Goal: Task Accomplishment & Management: Manage account settings

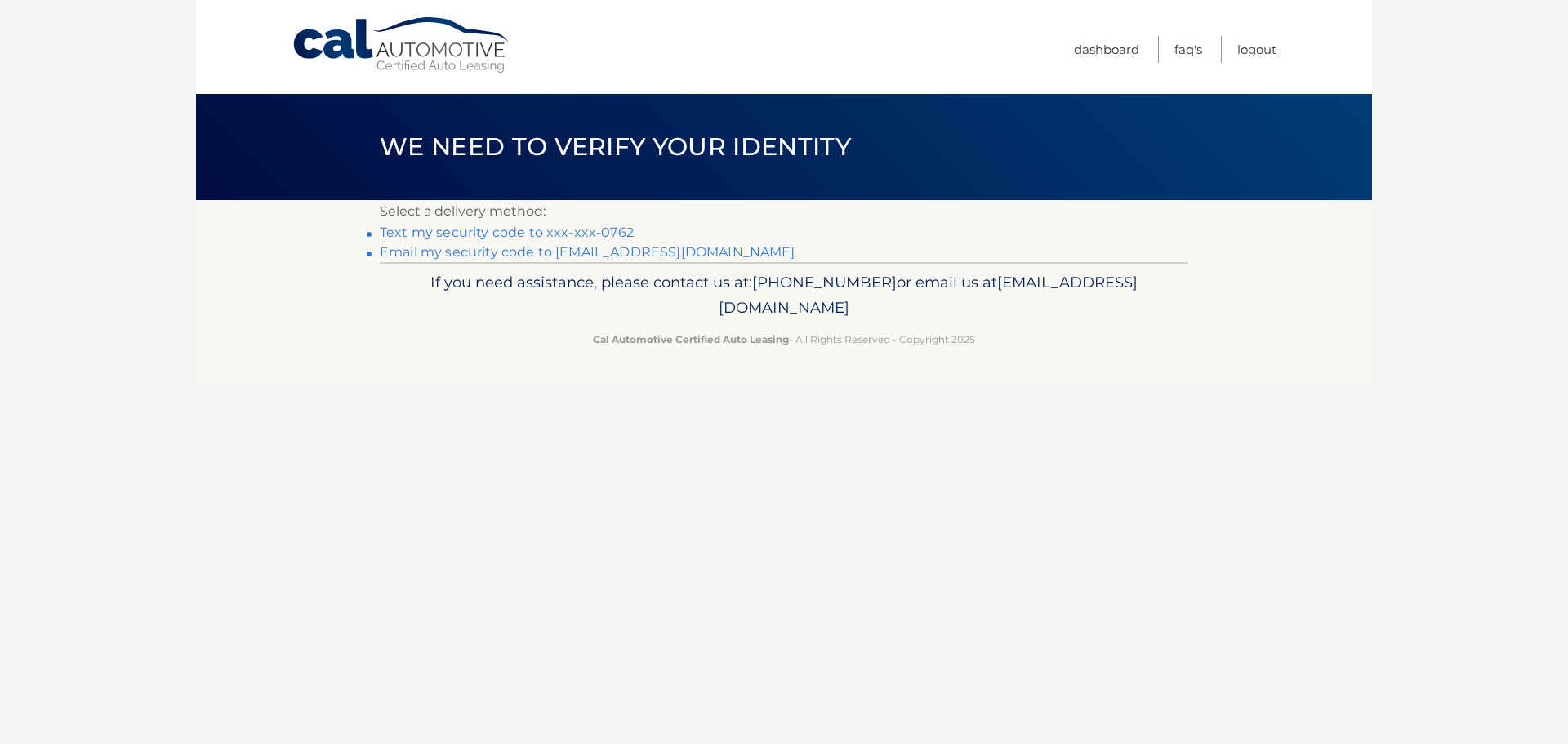
click at [473, 233] on link "Text my security code to xxx-xxx-0762" at bounding box center [506, 231] width 254 height 15
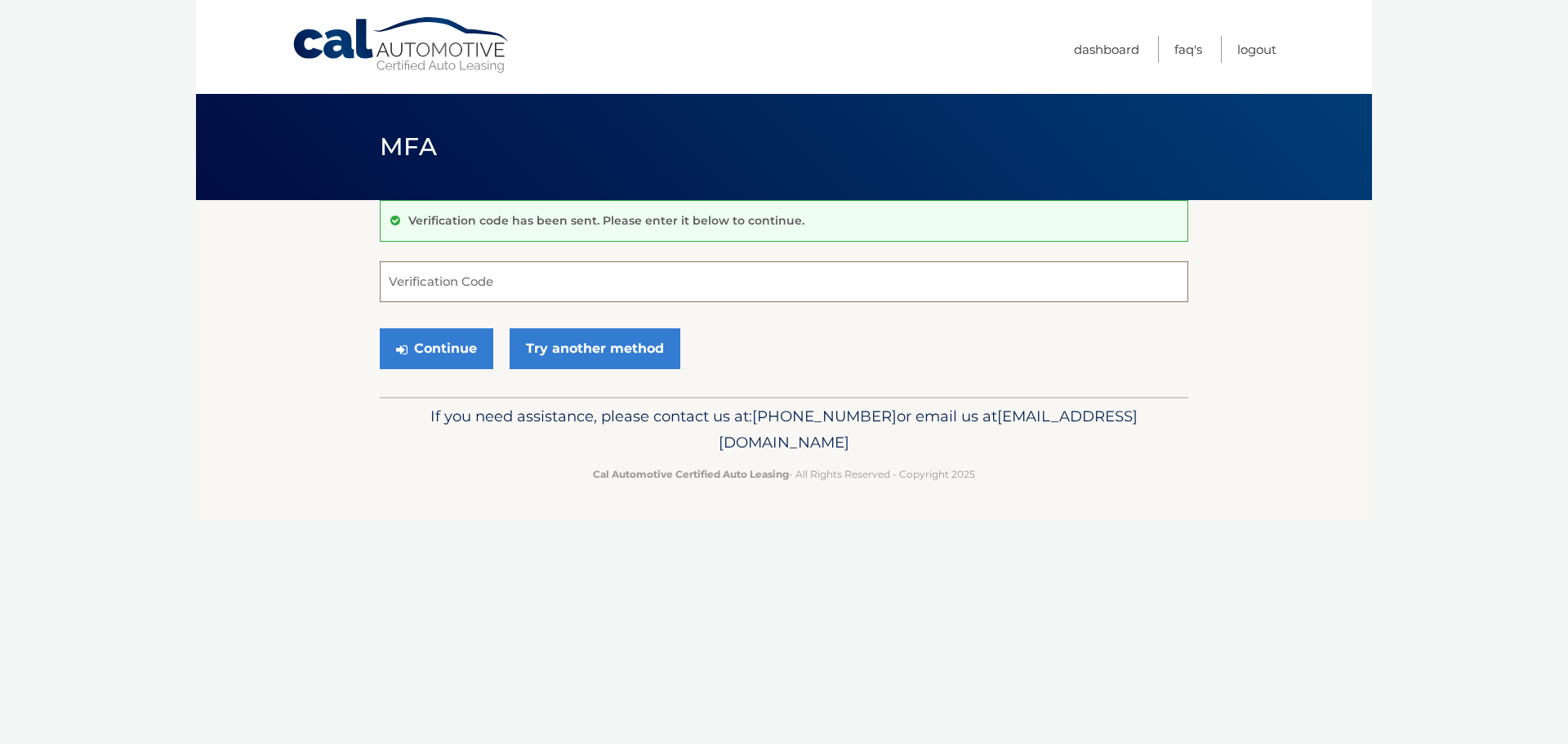
click at [452, 281] on input "Verification Code" at bounding box center [783, 281] width 808 height 41
type input "942574"
click at [423, 353] on button "Continue" at bounding box center [436, 348] width 113 height 41
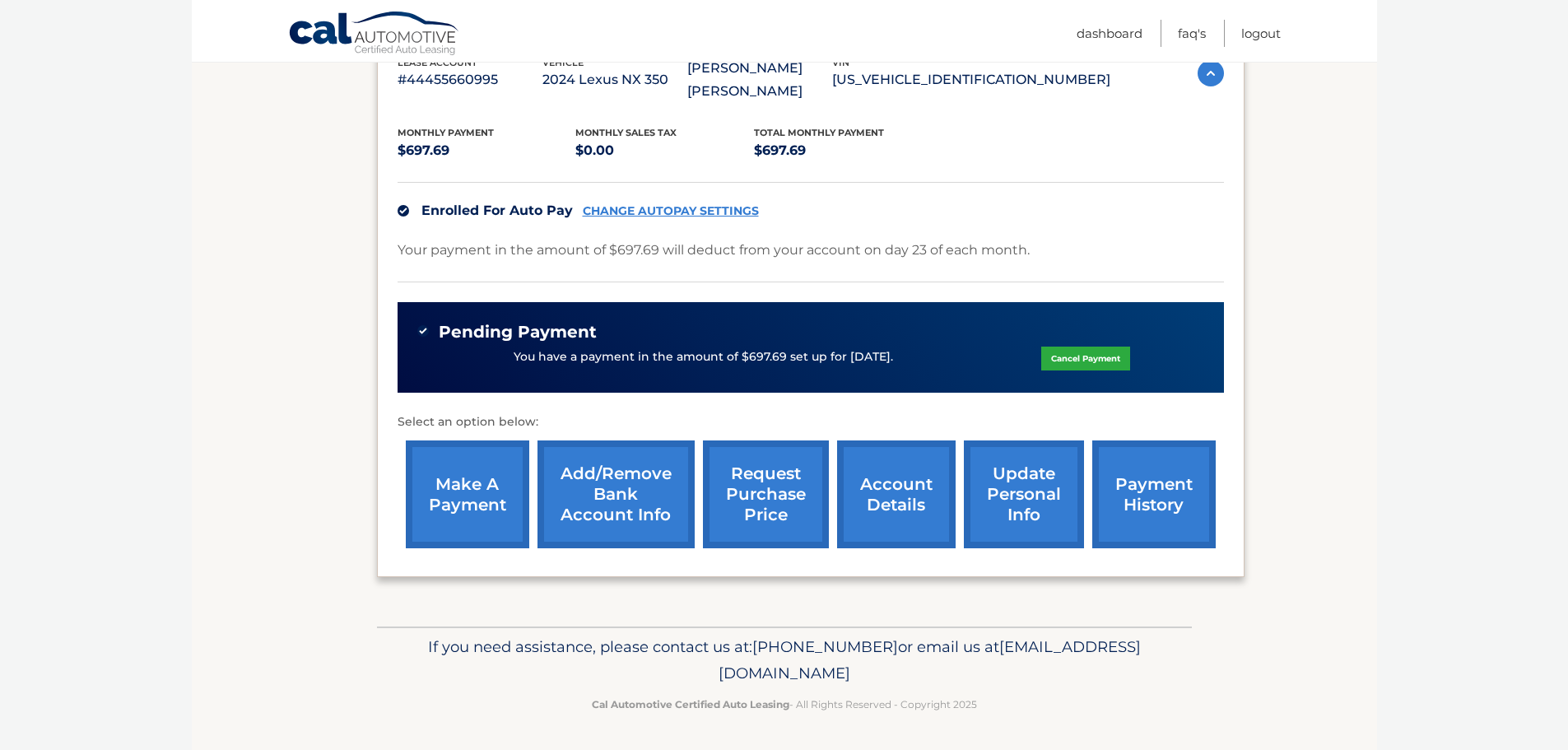
scroll to position [319, 0]
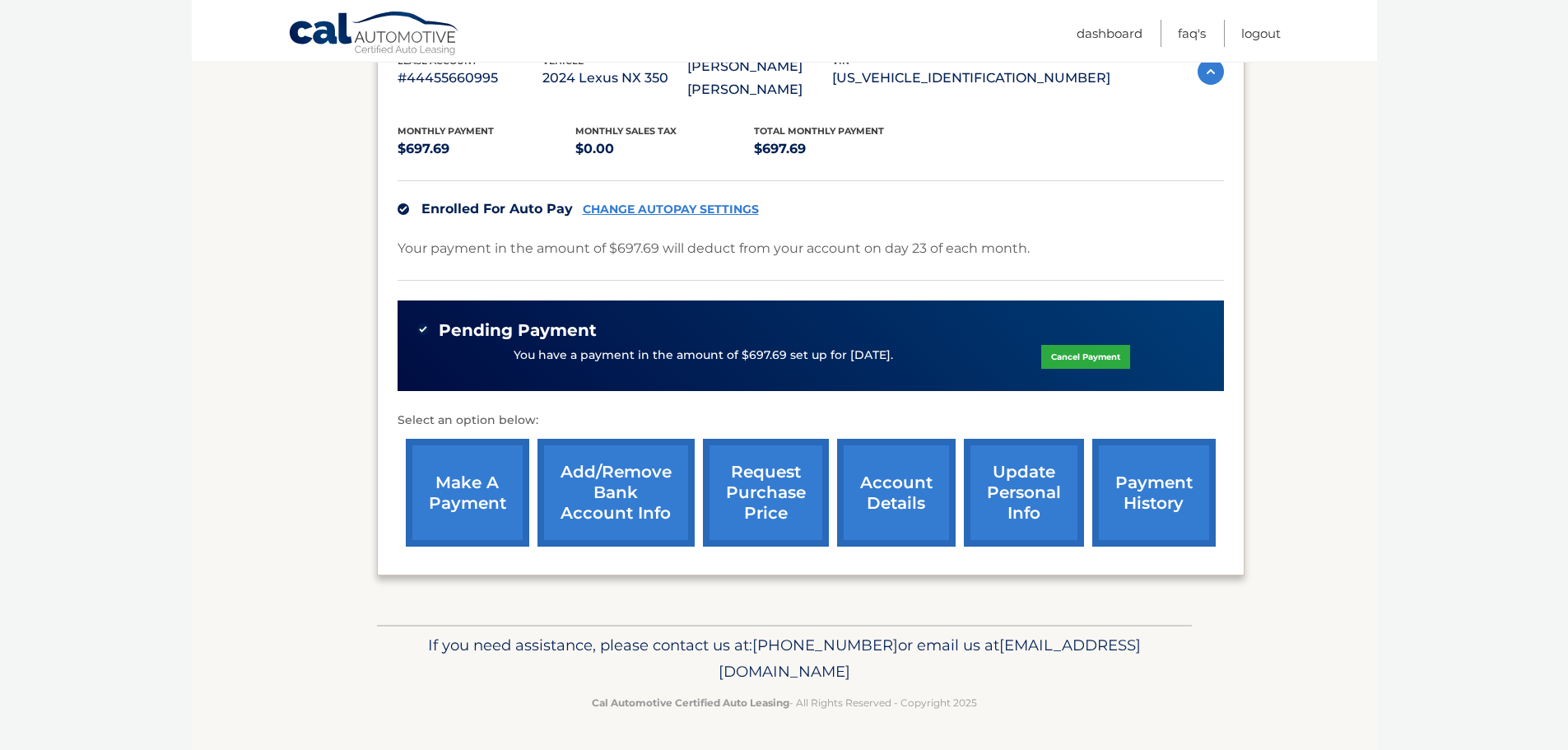
click at [924, 513] on link "account details" at bounding box center [897, 493] width 119 height 108
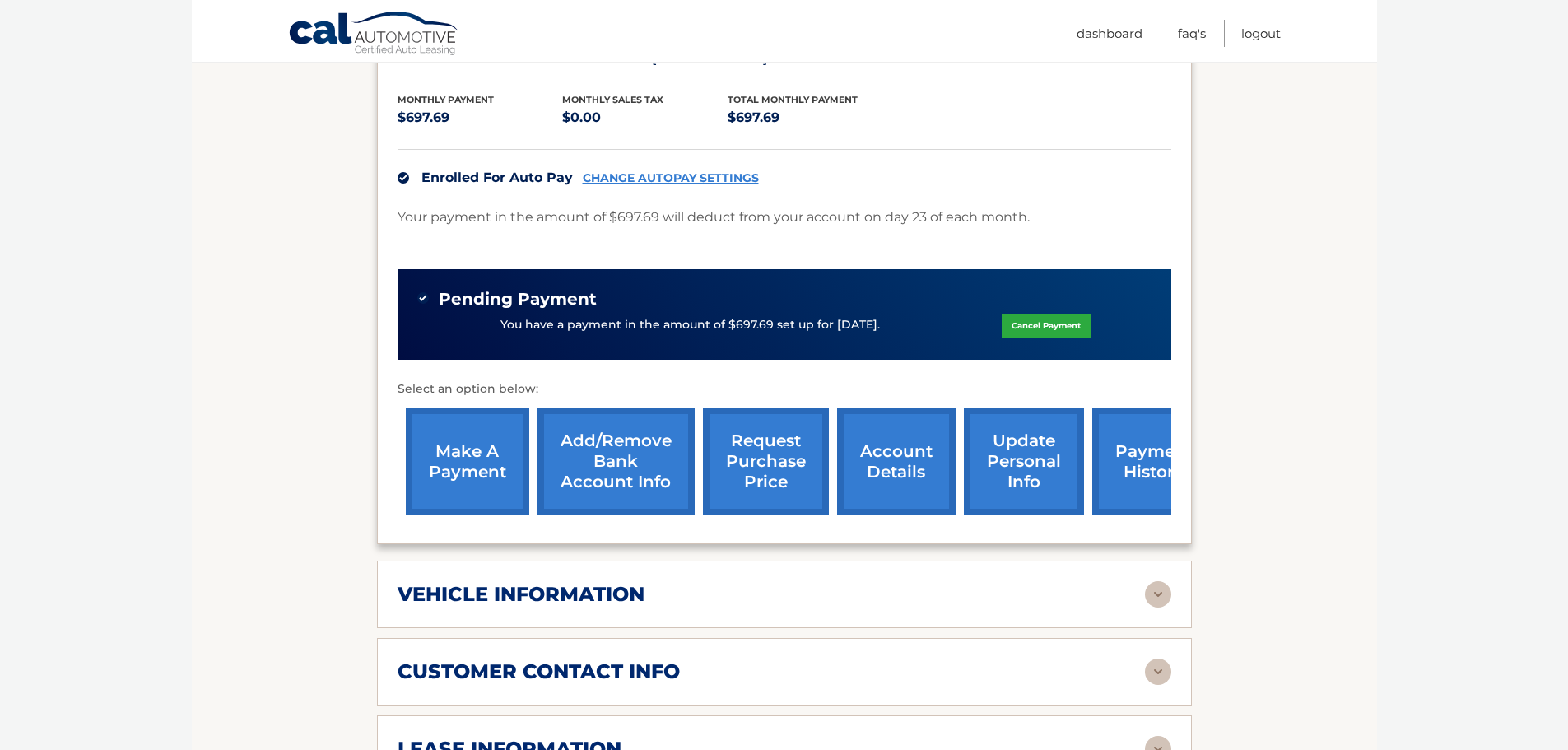
scroll to position [412, 0]
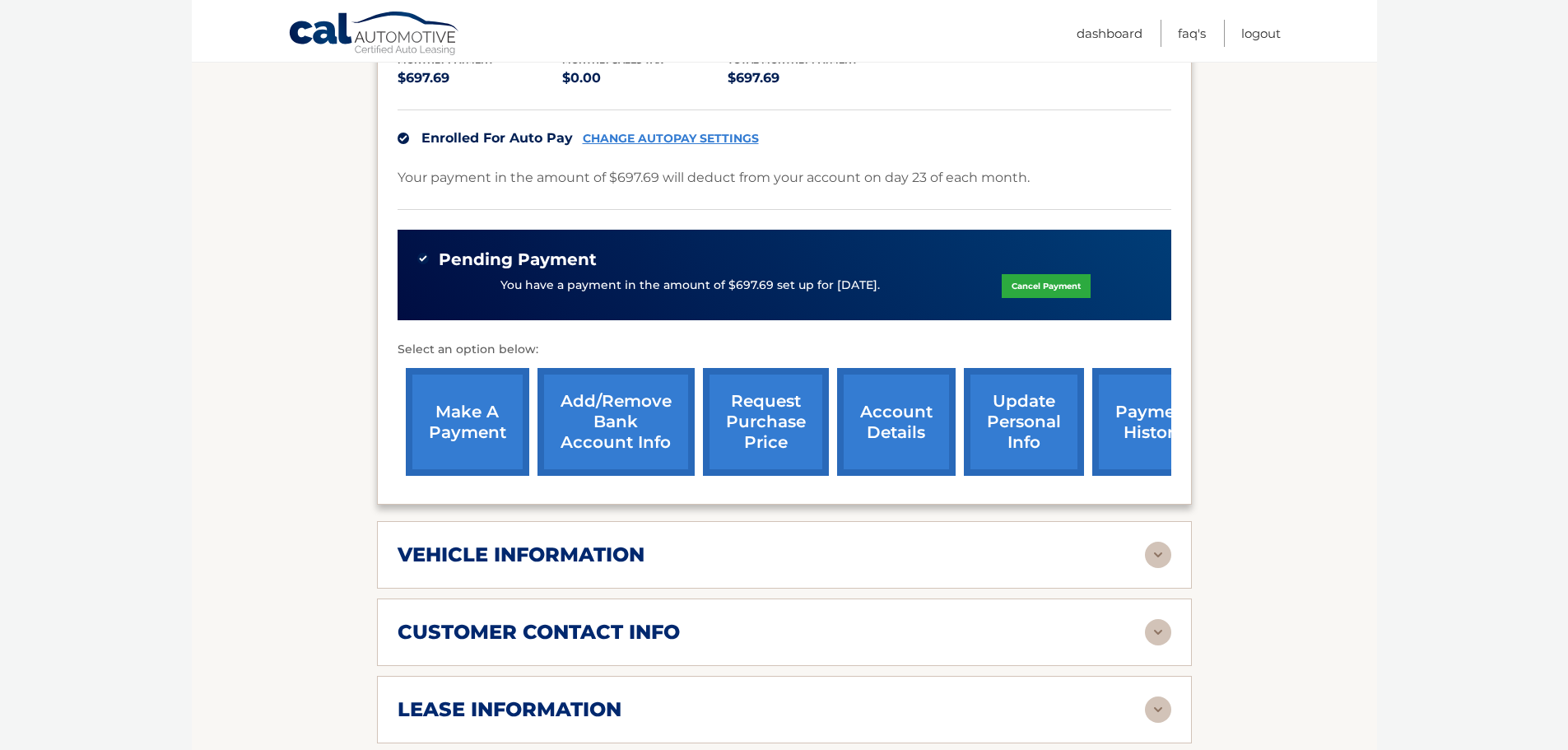
click at [1159, 553] on img at bounding box center [1158, 554] width 27 height 27
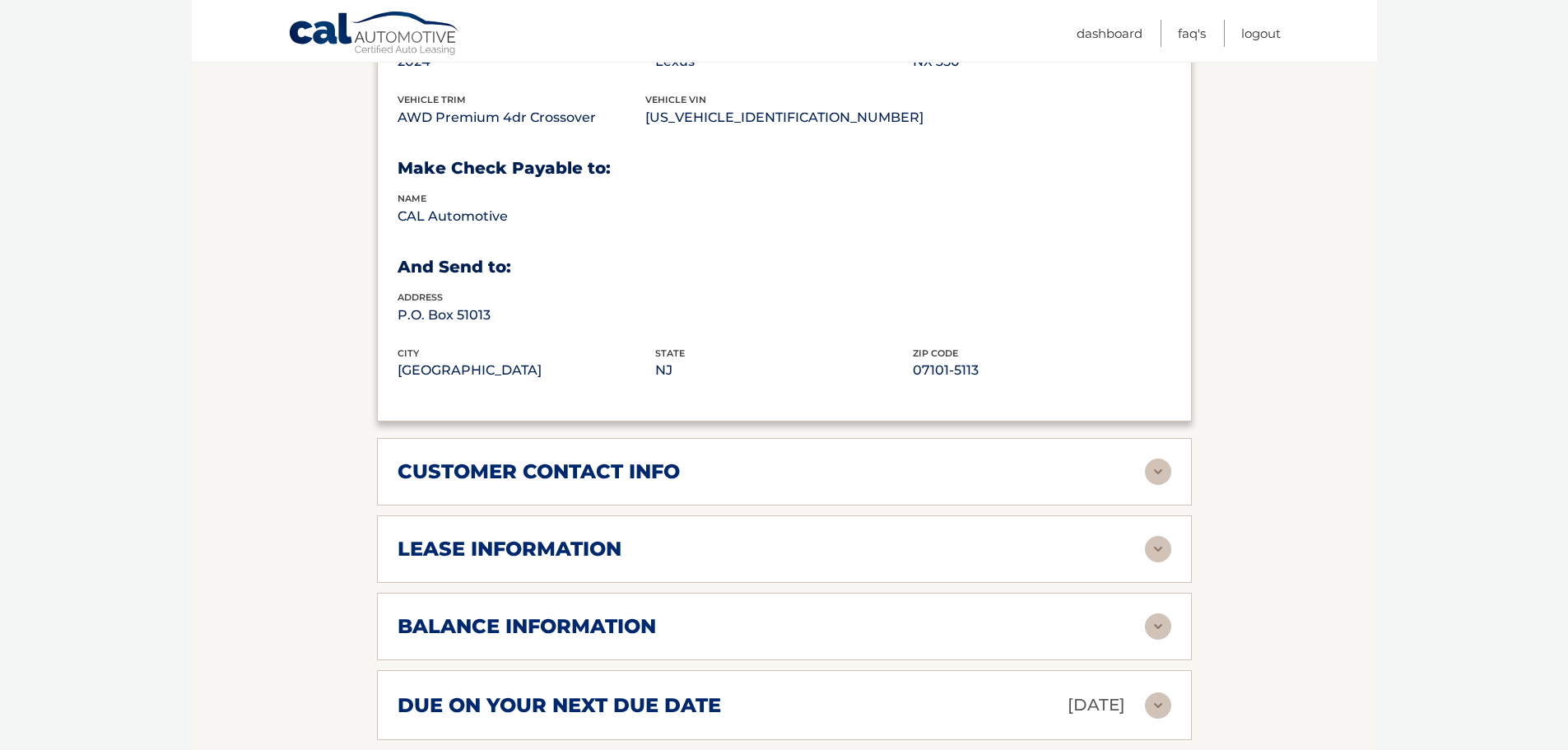
scroll to position [988, 0]
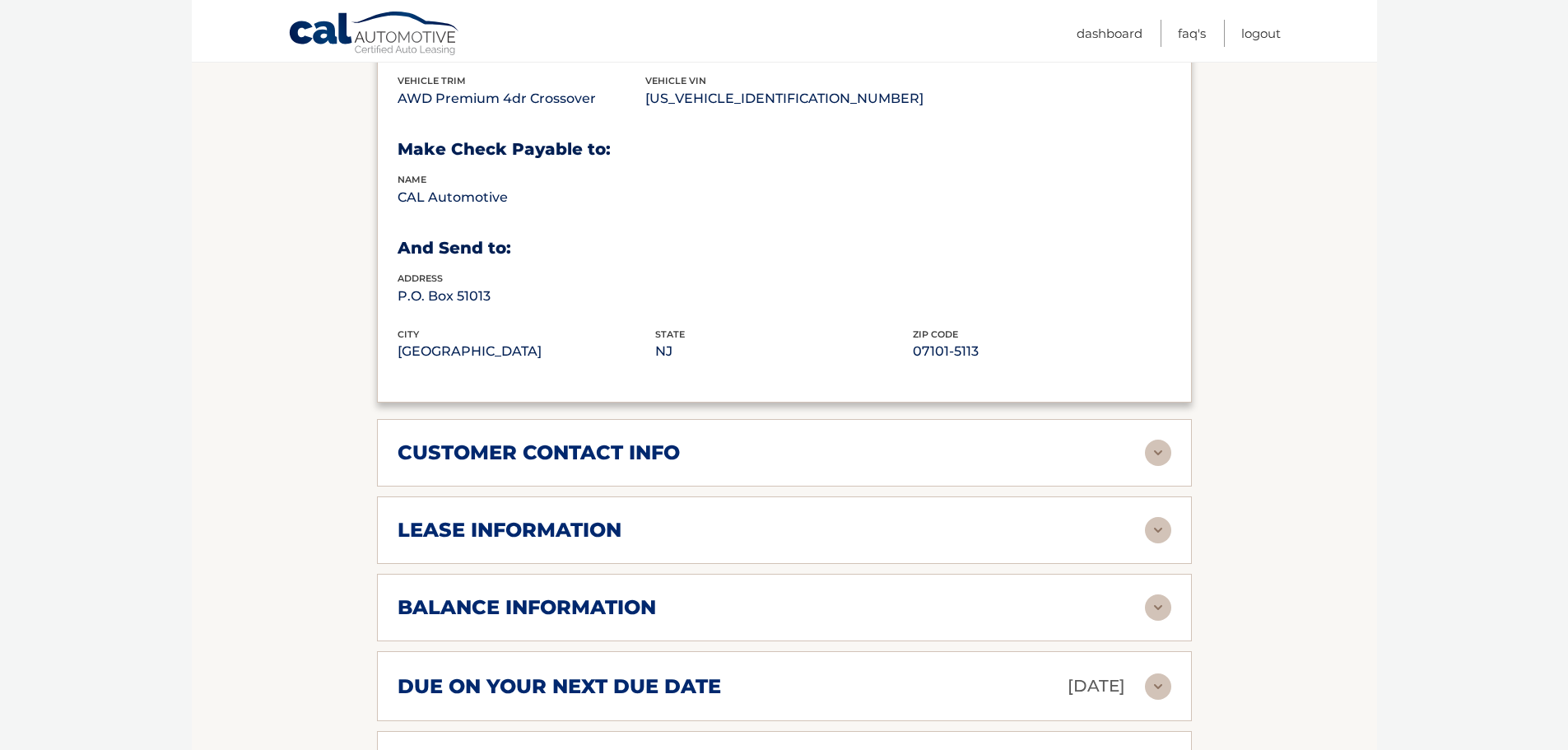
click at [1154, 528] on img at bounding box center [1158, 530] width 27 height 27
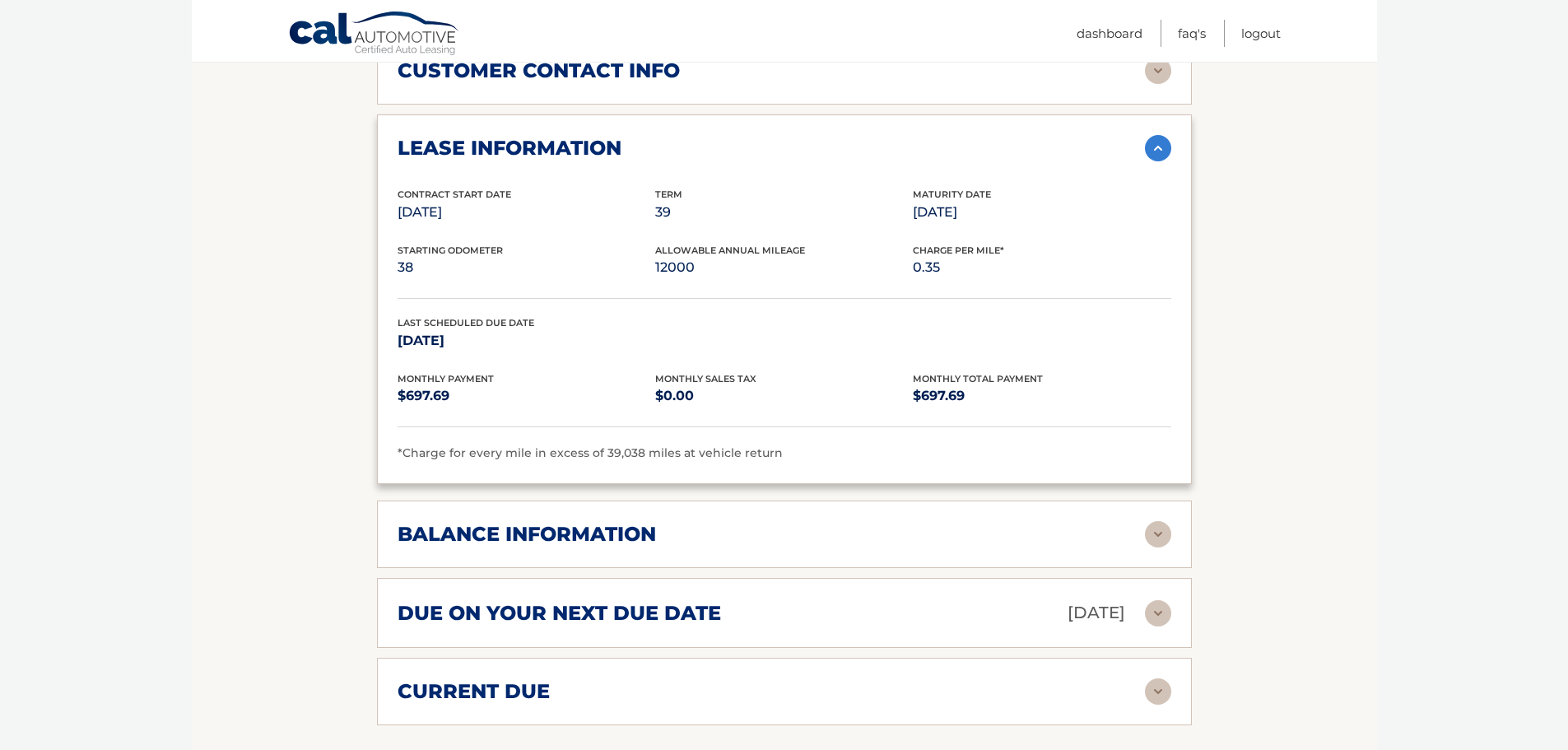
scroll to position [1399, 0]
